Goal: Check status: Check status

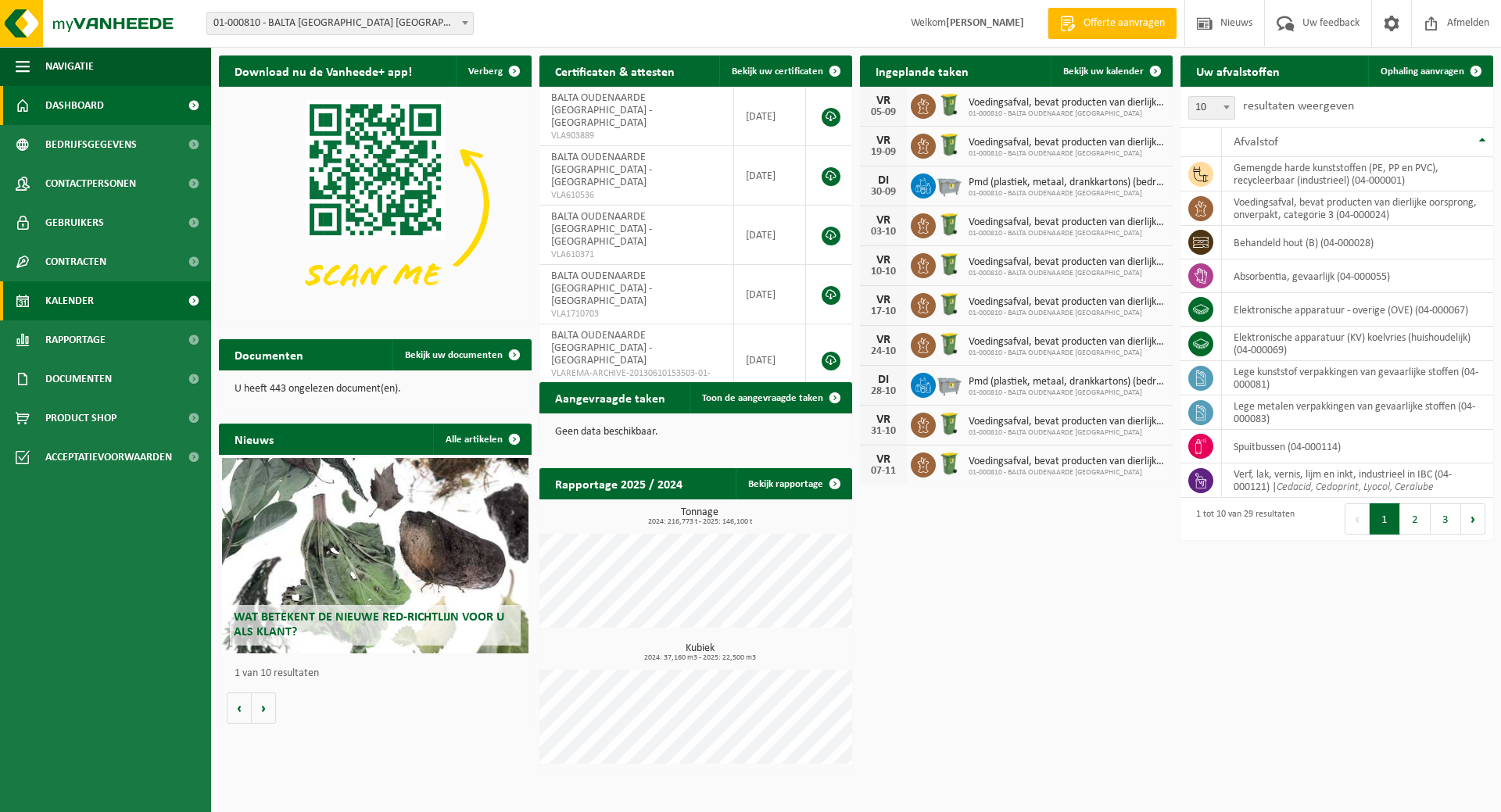
click at [100, 300] on link "Kalender" at bounding box center [105, 301] width 211 height 39
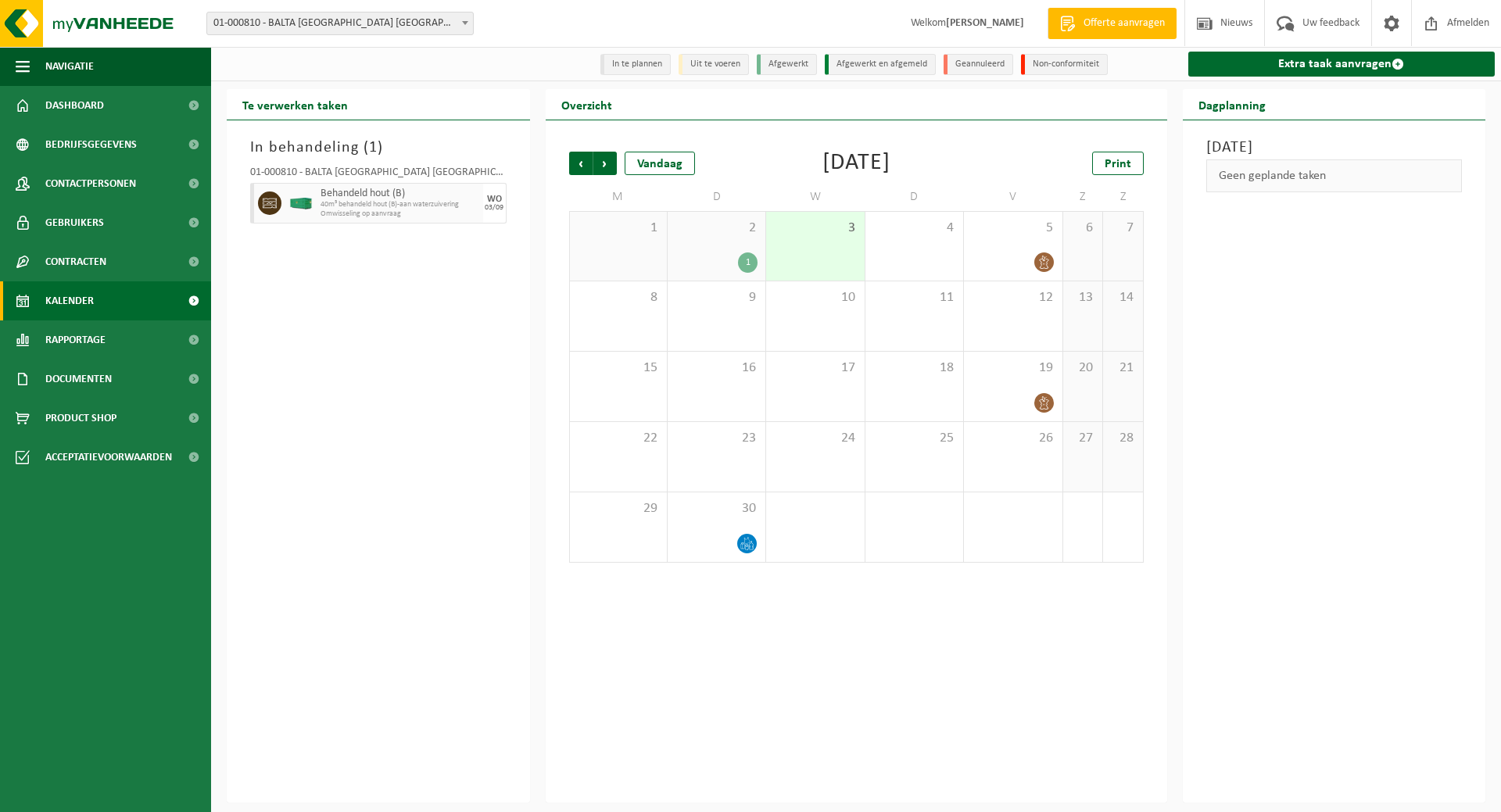
click at [718, 248] on div "2 1" at bounding box center [716, 246] width 98 height 69
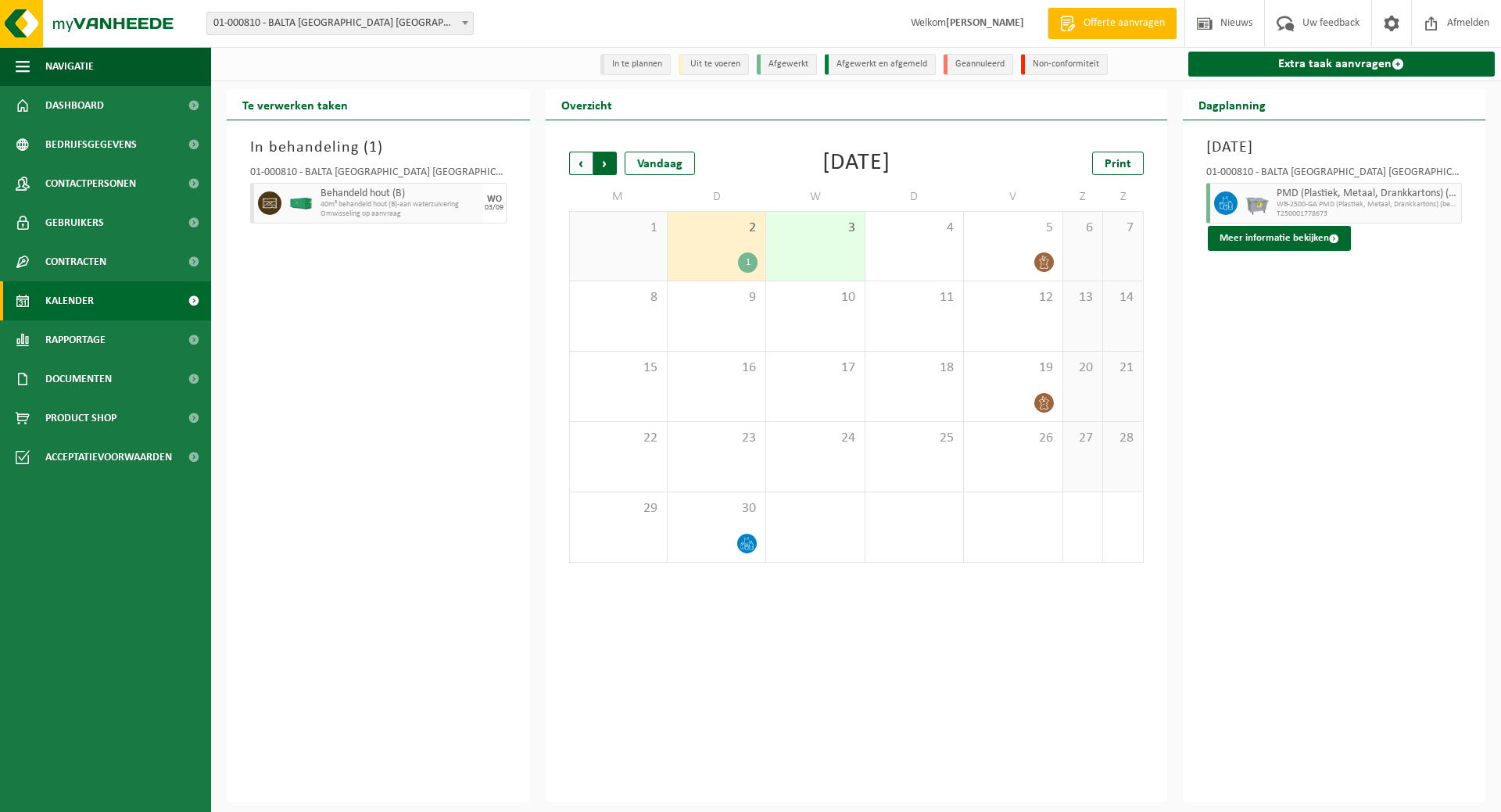
click at [586, 162] on span "Vorige" at bounding box center [581, 163] width 24 height 24
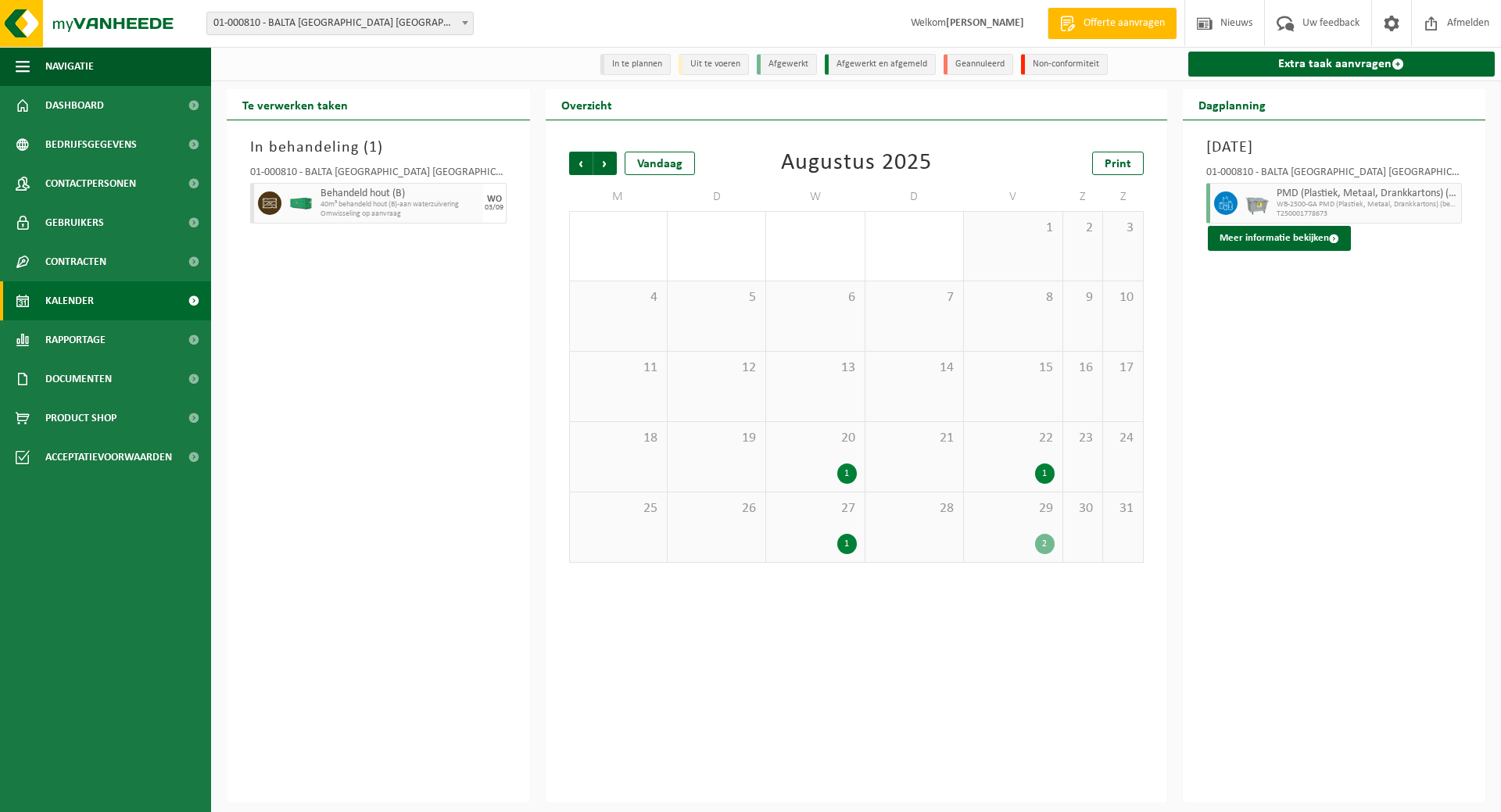
click at [1012, 519] on div "29 2" at bounding box center [1012, 527] width 98 height 69
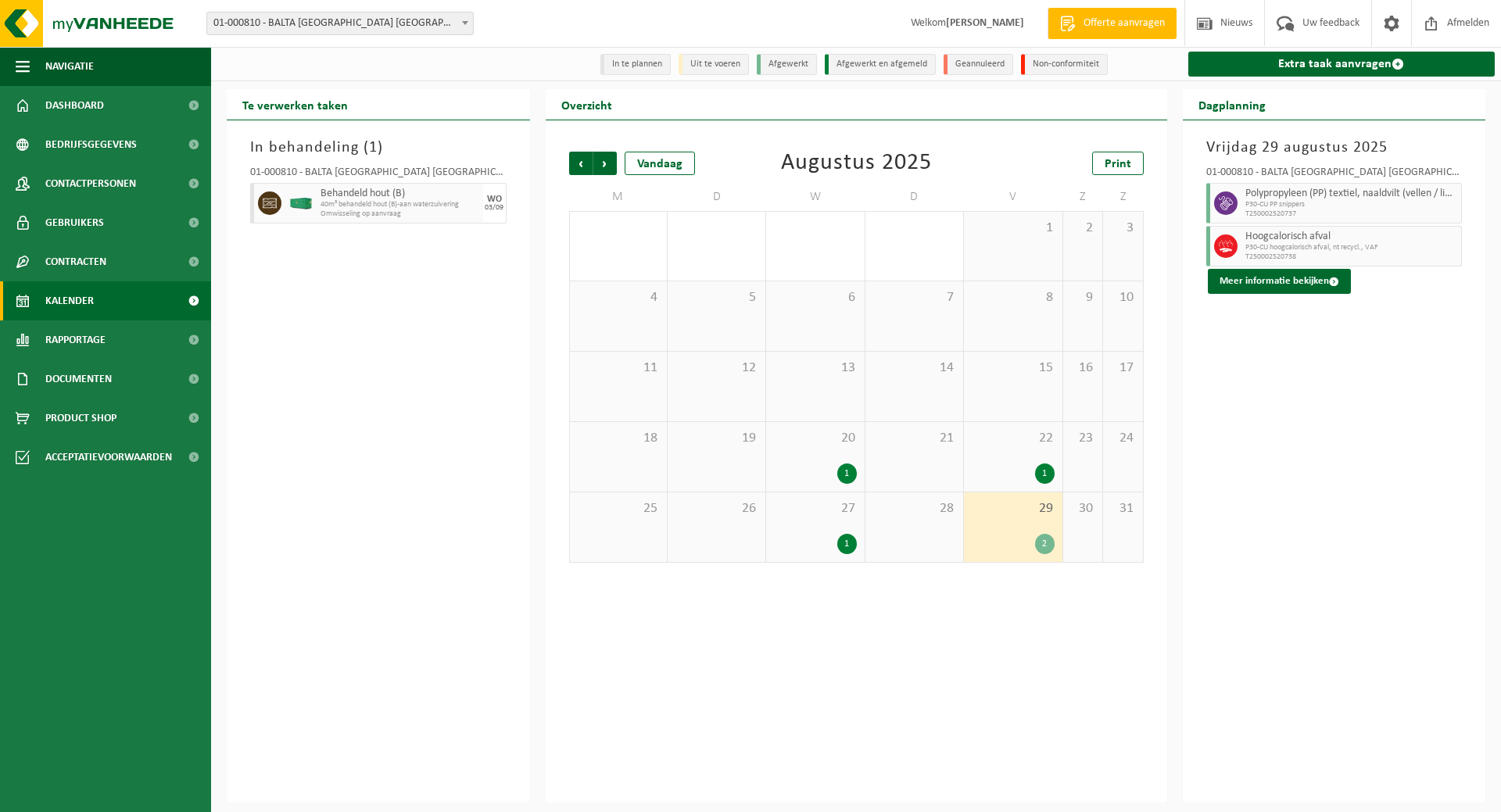
click at [1251, 269] on div "01-000810 - BALTA OUDENAARDE NV - OUDENAARDE Polypropyleen (PP) textiel, naaldv…" at bounding box center [1335, 227] width 272 height 134
click at [1249, 277] on button "Meer informatie bekijken" at bounding box center [1279, 280] width 143 height 25
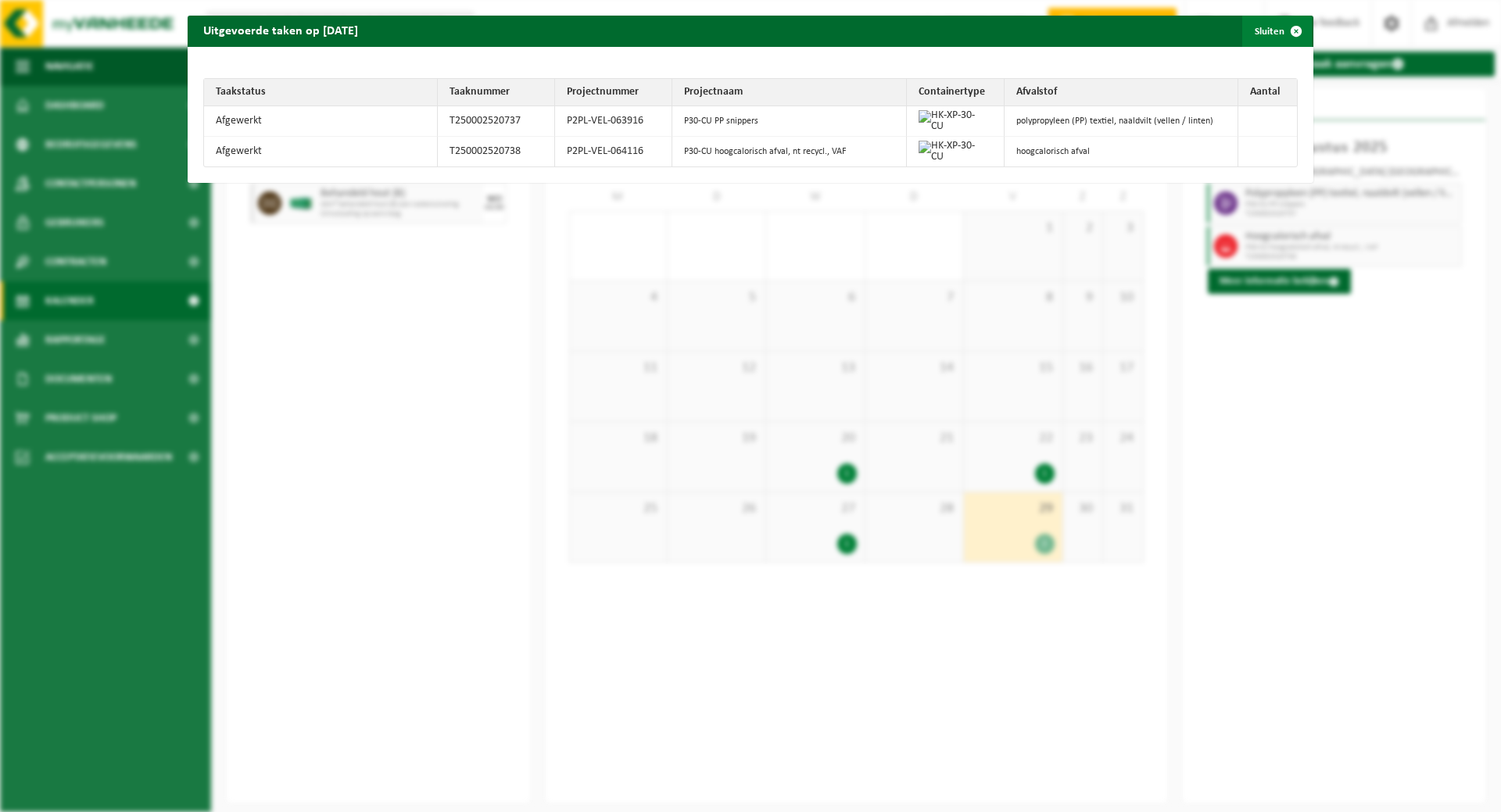
click at [1283, 34] on span "button" at bounding box center [1296, 31] width 31 height 31
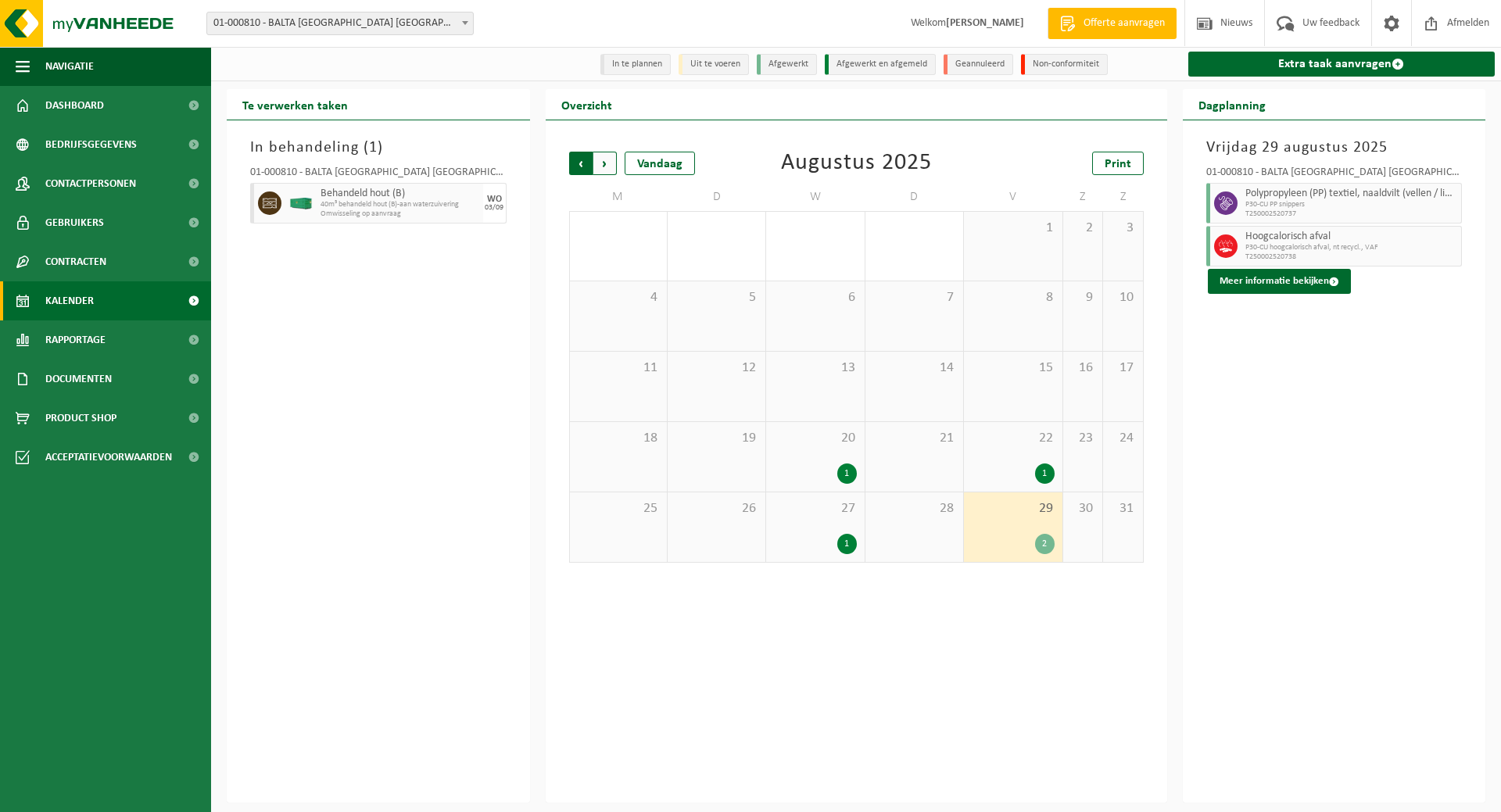
click at [602, 160] on span "Volgende" at bounding box center [606, 163] width 24 height 24
